Goal: Information Seeking & Learning: Learn about a topic

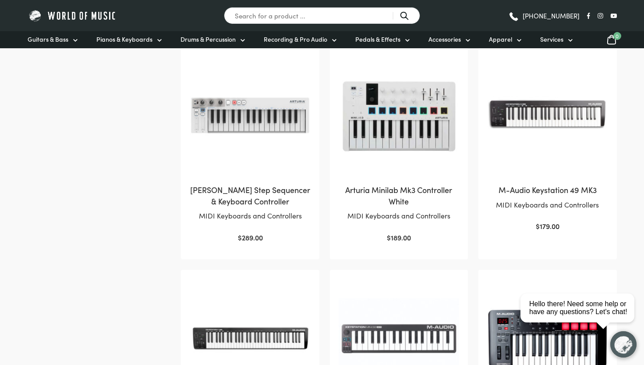
scroll to position [408, 0]
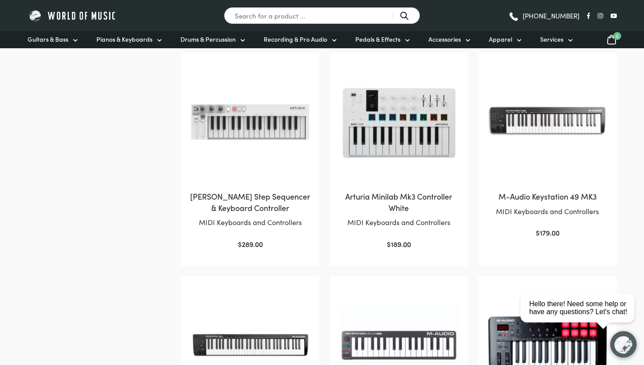
click at [408, 156] on img at bounding box center [399, 121] width 120 height 120
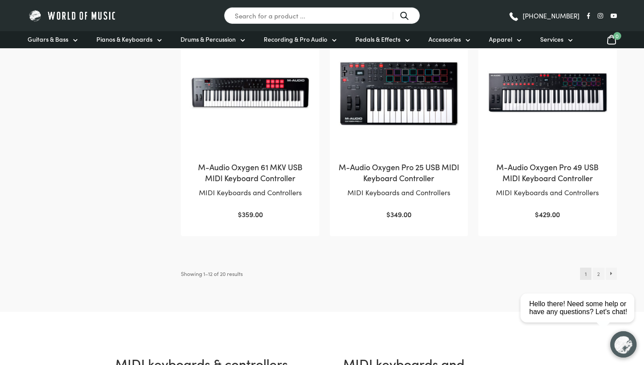
scroll to position [890, 0]
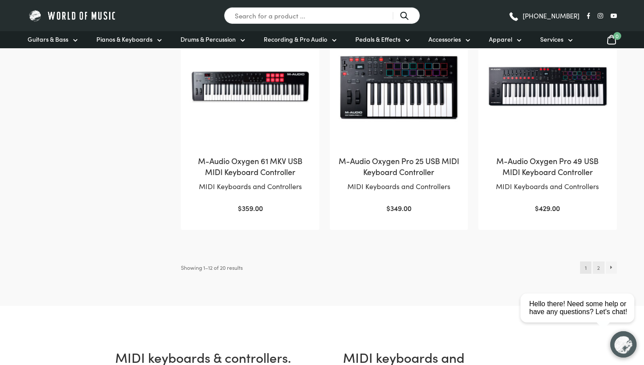
click at [601, 268] on link "2" at bounding box center [599, 267] width 12 height 12
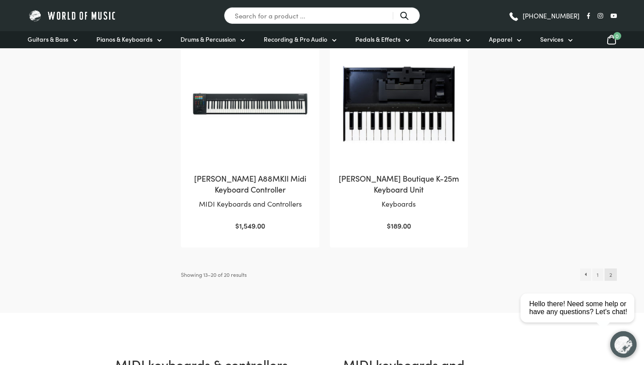
scroll to position [657, 0]
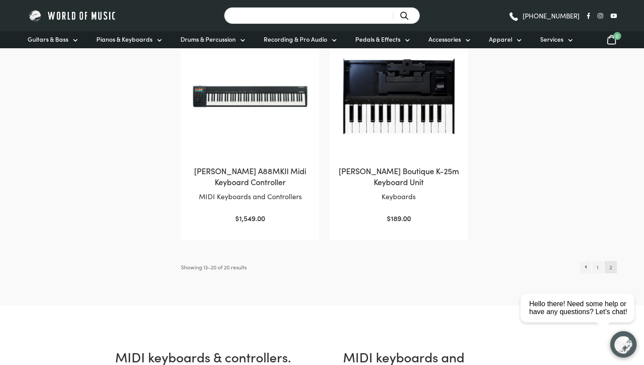
click at [307, 10] on input "Search for a product ..." at bounding box center [322, 15] width 196 height 17
type input "beat pad"
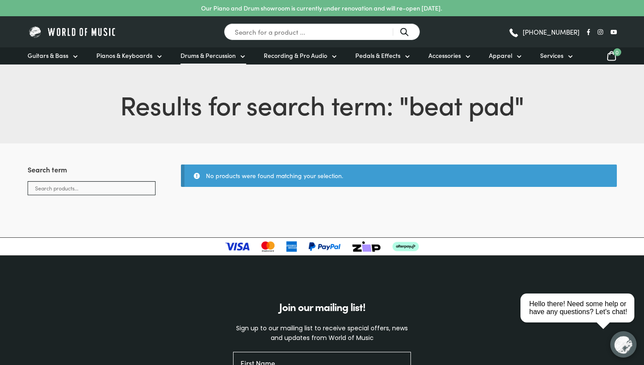
click at [236, 58] on link "Drums & Percussion" at bounding box center [214, 55] width 66 height 17
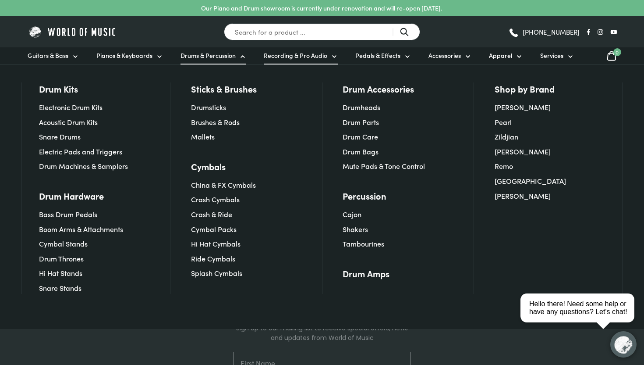
click at [325, 57] on link "Recording & Pro Audio" at bounding box center [301, 55] width 74 height 17
